Goal: Task Accomplishment & Management: Use online tool/utility

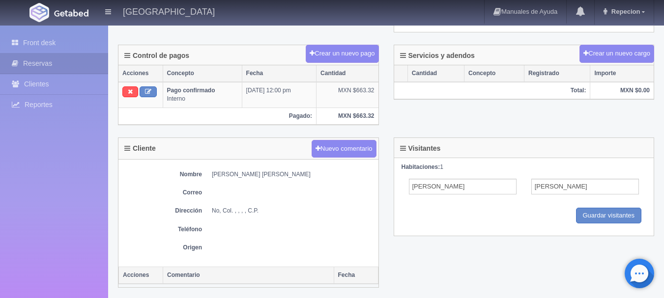
scroll to position [291, 0]
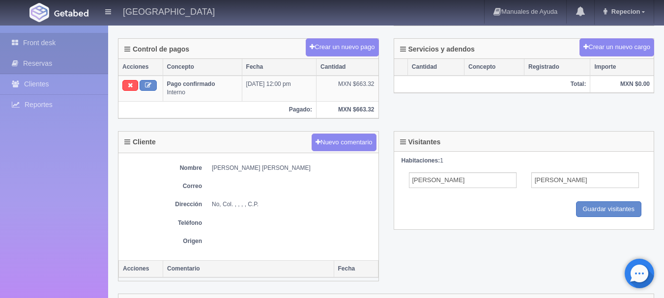
click at [38, 37] on link "Front desk" at bounding box center [54, 43] width 108 height 20
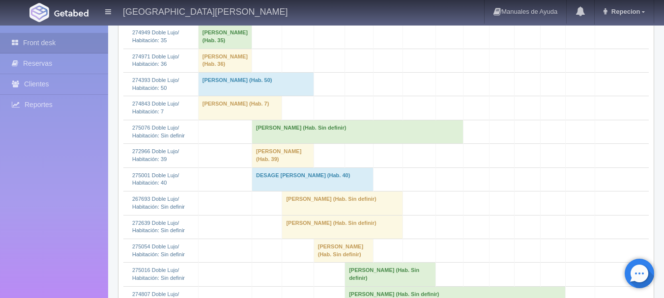
scroll to position [344, 0]
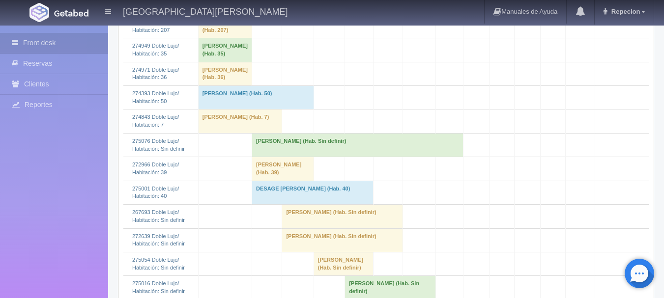
click at [312, 143] on td "Felipe Gutierrez (Hab. Sin definir)" at bounding box center [357, 145] width 211 height 24
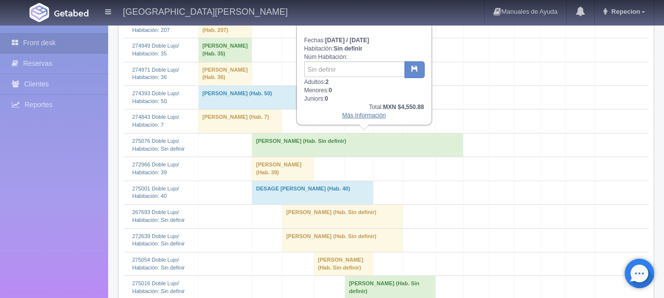
click at [353, 118] on link "Más Información" at bounding box center [364, 115] width 44 height 7
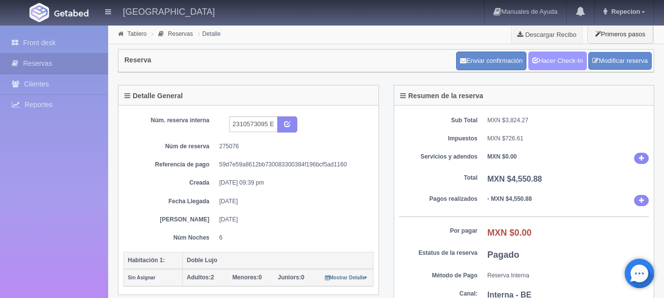
click at [556, 61] on link "Hacer Check-In" at bounding box center [558, 61] width 59 height 19
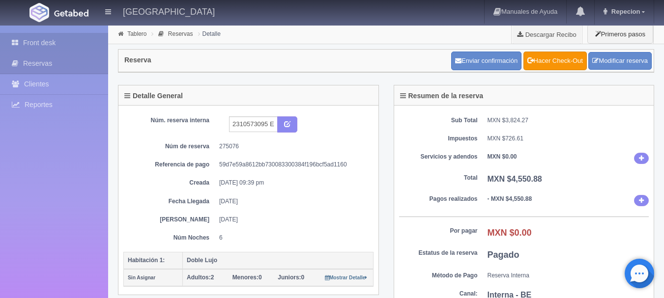
click at [41, 37] on link "Front desk" at bounding box center [54, 43] width 108 height 20
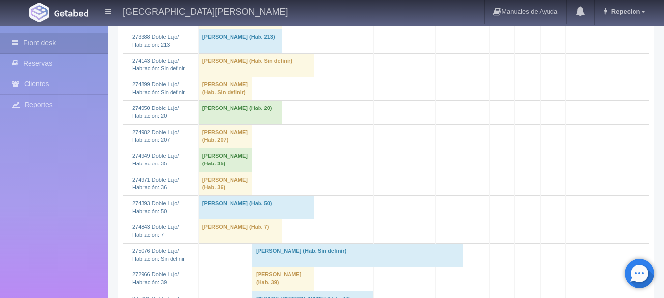
scroll to position [246, 0]
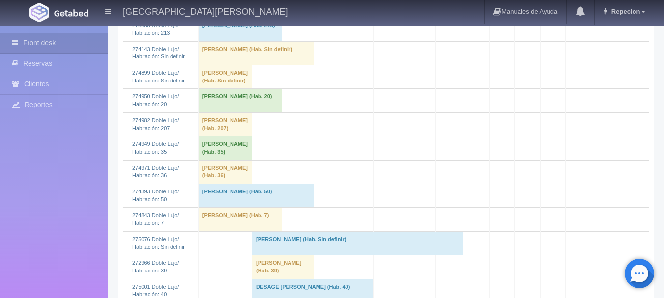
click at [297, 244] on td "Felipe Gutierrez (Hab. Sin definir)" at bounding box center [357, 244] width 211 height 24
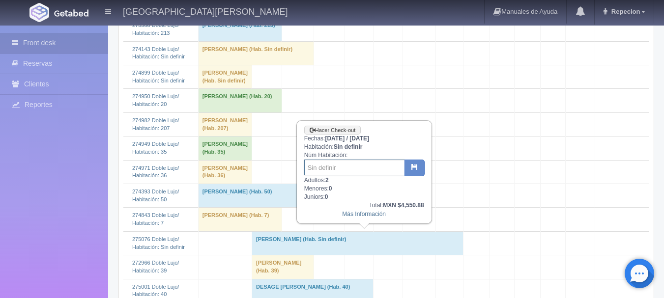
click at [329, 169] on input "text" at bounding box center [354, 168] width 101 height 16
type input "11"
click at [422, 174] on button "button" at bounding box center [415, 168] width 20 height 17
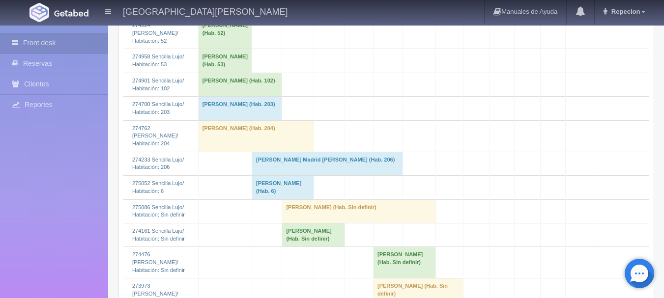
scroll to position [1279, 0]
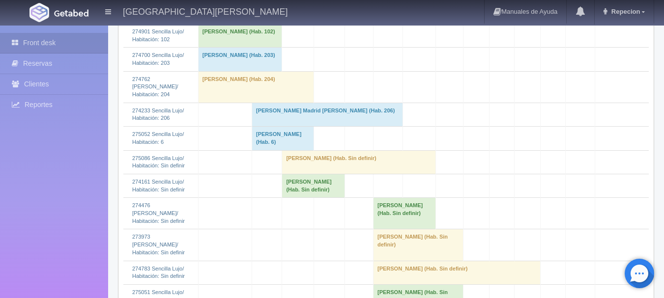
click at [316, 198] on td "[PERSON_NAME] (Hab. Sin definir)" at bounding box center [313, 186] width 63 height 24
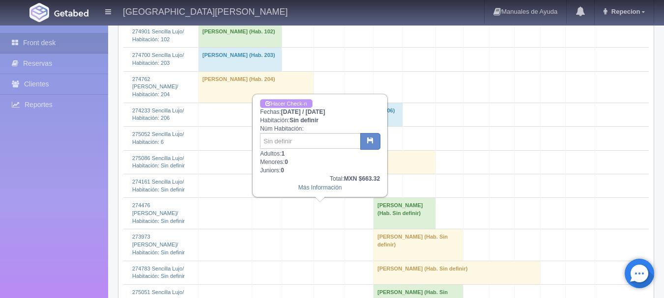
click at [300, 104] on link "Hacer Check-n" at bounding box center [286, 103] width 52 height 9
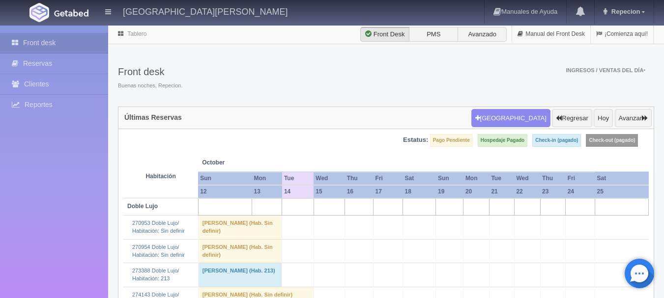
scroll to position [1279, 0]
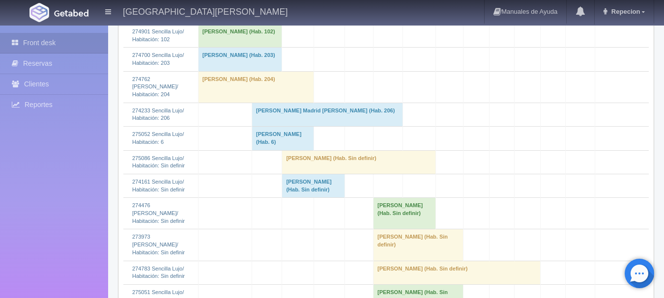
click at [315, 198] on td "Sergio Luis Rodriguez Bolanos (Hab. Sin definir)" at bounding box center [313, 186] width 63 height 24
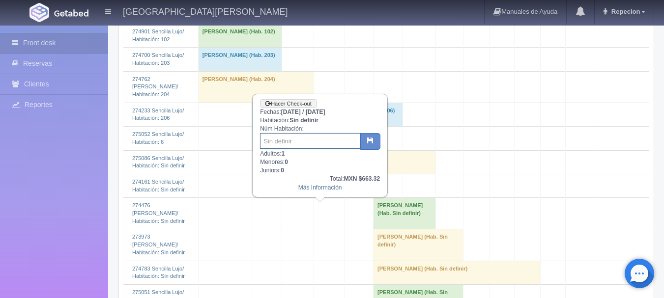
click at [298, 144] on input "text" at bounding box center [310, 141] width 101 height 16
type input "12"
click at [367, 139] on button "button" at bounding box center [370, 141] width 20 height 17
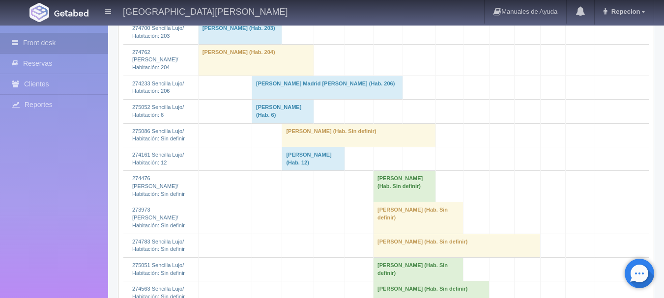
scroll to position [1328, 0]
